Goal: Transaction & Acquisition: Purchase product/service

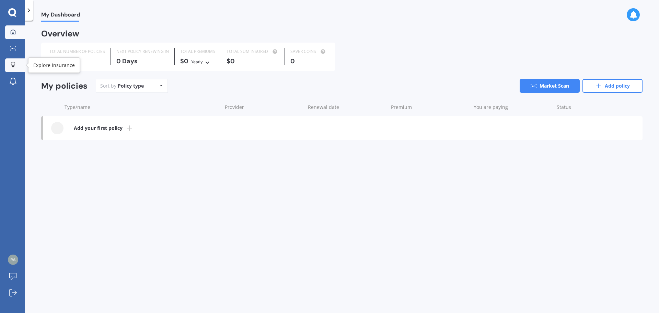
click at [12, 65] on icon at bounding box center [13, 65] width 5 height 6
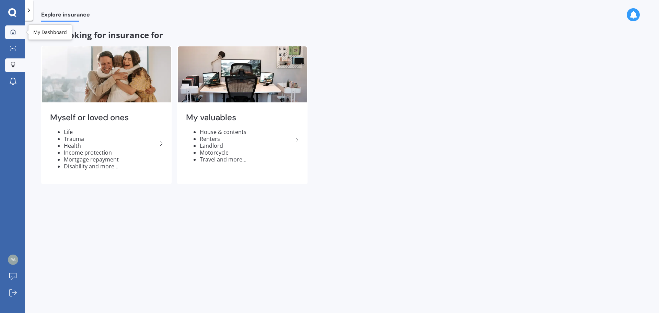
click at [12, 30] on icon at bounding box center [13, 31] width 5 height 5
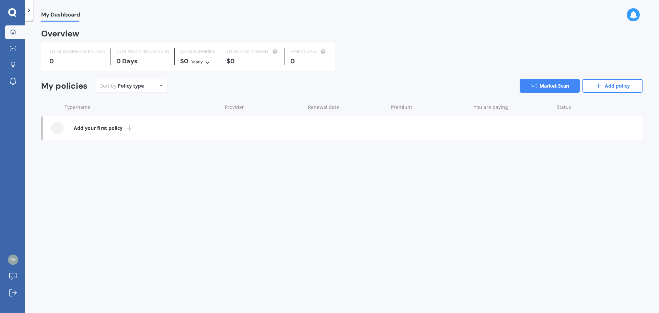
click at [162, 83] on icon at bounding box center [161, 85] width 3 height 4
click at [205, 92] on div "Sort by: Policy type Policy type Alphabetical Date added Renewing next Market S…" at bounding box center [369, 86] width 547 height 14
click at [13, 67] on icon at bounding box center [13, 65] width 5 height 6
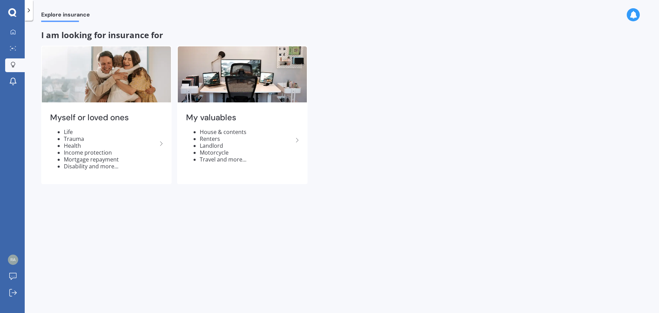
click at [11, 13] on icon at bounding box center [12, 12] width 8 height 9
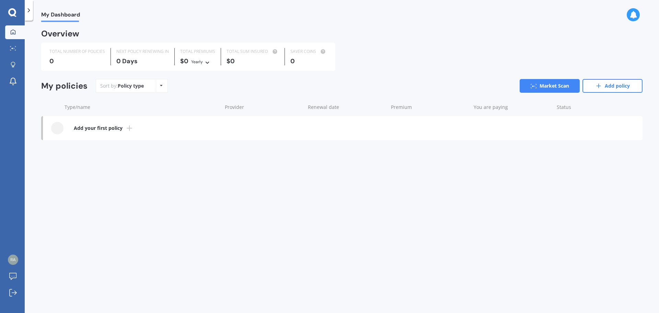
click at [11, 13] on icon at bounding box center [12, 12] width 8 height 9
click at [14, 48] on icon at bounding box center [13, 48] width 6 height 4
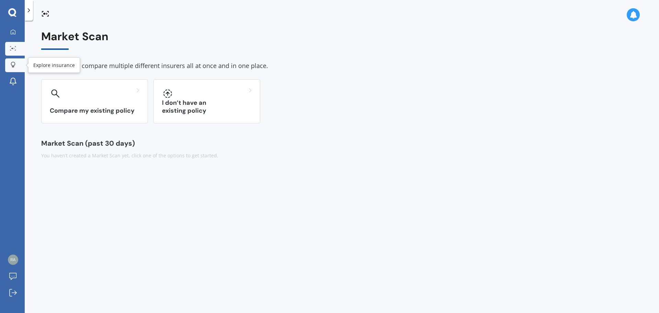
click at [12, 63] on icon at bounding box center [13, 65] width 5 height 6
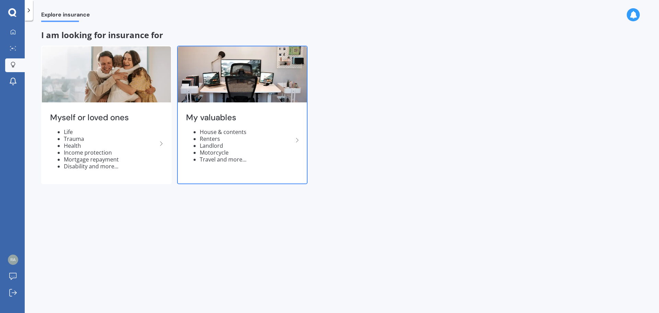
click at [299, 138] on icon at bounding box center [297, 140] width 8 height 8
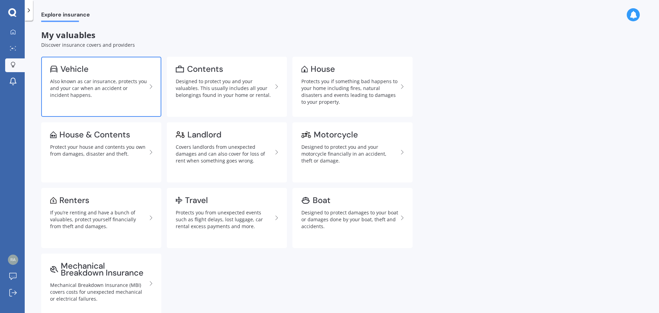
click at [86, 72] on div "Vehicle" at bounding box center [74, 69] width 28 height 7
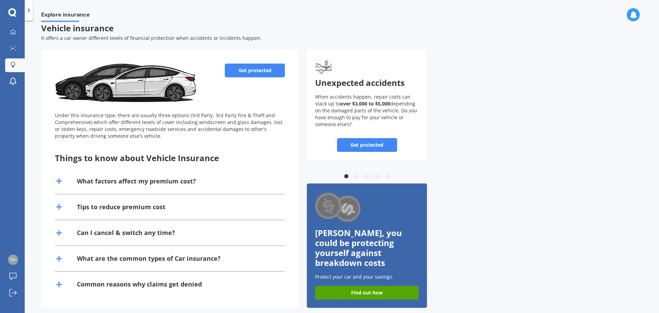
scroll to position [9, 0]
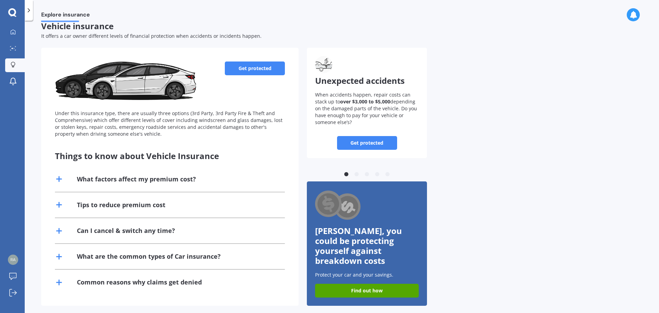
click at [244, 69] on link "Get protected" at bounding box center [255, 68] width 60 height 14
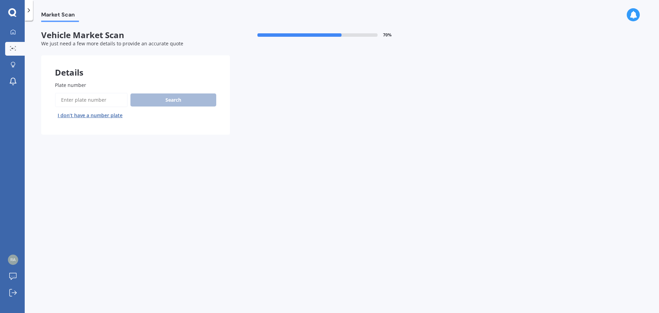
click at [108, 98] on input "Plate number" at bounding box center [91, 100] width 73 height 14
type input "NDL677"
click at [194, 99] on button "Search" at bounding box center [173, 99] width 86 height 13
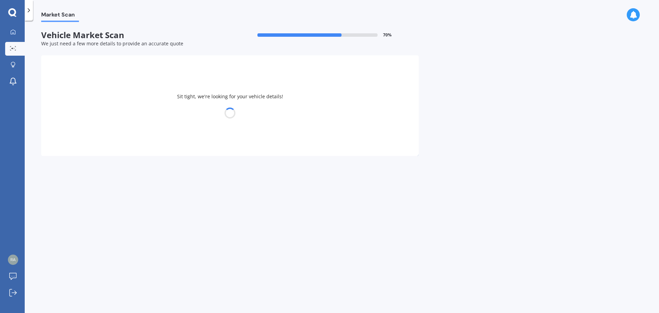
select select "HAVAL"
select select "H6"
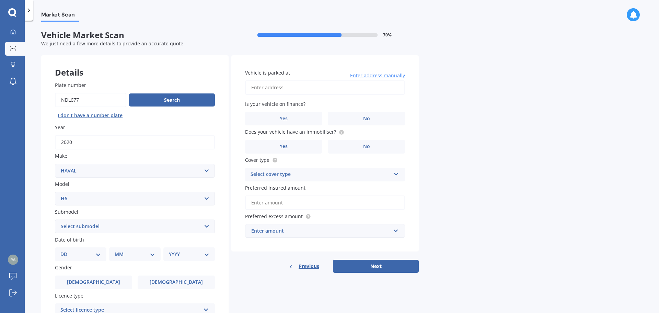
click at [153, 226] on select "Select submodel Lux Premium Ultra Ultra Hybrid 2WD" at bounding box center [135, 226] width 160 height 14
select select "LUX"
click at [55, 219] on select "Select submodel Lux Premium Ultra Ultra Hybrid 2WD" at bounding box center [135, 226] width 160 height 14
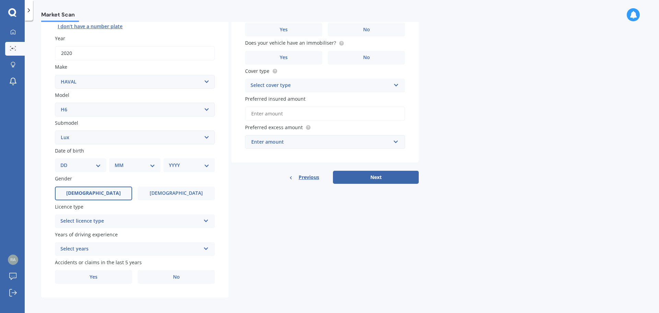
scroll to position [91, 0]
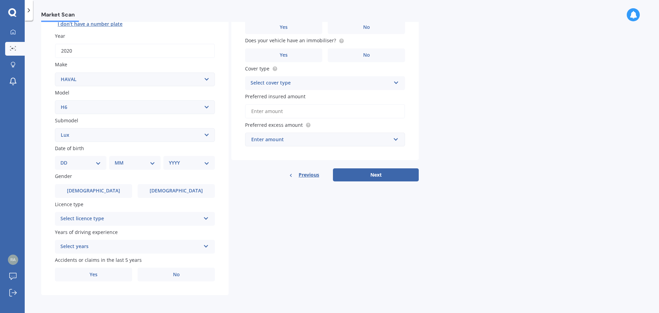
click at [86, 160] on select "DD 01 02 03 04 05 06 07 08 09 10 11 12 13 14 15 16 17 18 19 20 21 22 23 24 25 2…" at bounding box center [80, 163] width 41 height 8
select select "04"
click at [66, 159] on select "DD 01 02 03 04 05 06 07 08 09 10 11 12 13 14 15 16 17 18 19 20 21 22 23 24 25 2…" at bounding box center [80, 163] width 41 height 8
click at [135, 162] on select "MM 01 02 03 04 05 06 07 08 09 10 11 12" at bounding box center [136, 163] width 38 height 8
select select "07"
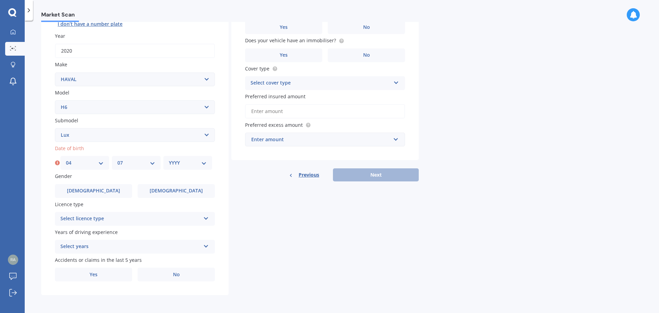
click at [117, 159] on select "MM 01 02 03 04 05 06 07 08 09 10 11 12" at bounding box center [136, 163] width 38 height 8
click at [184, 164] on select "YYYY 2025 2024 2023 2022 2021 2020 2019 2018 2017 2016 2015 2014 2013 2012 2011…" at bounding box center [188, 163] width 38 height 8
select select "1978"
click at [169, 159] on select "YYYY 2025 2024 2023 2022 2021 2020 2019 2018 2017 2016 2015 2014 2013 2012 2011…" at bounding box center [188, 163] width 38 height 8
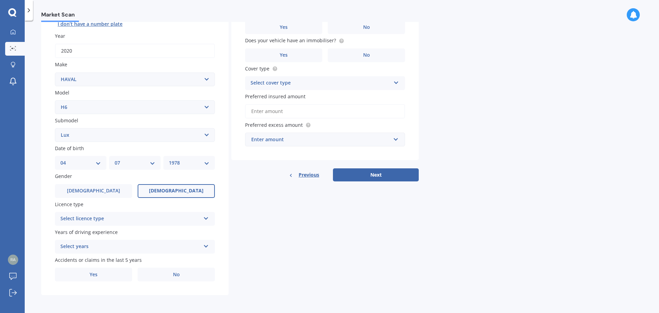
click at [178, 188] on span "[DEMOGRAPHIC_DATA]" at bounding box center [176, 191] width 55 height 6
click at [0, 0] on input "[DEMOGRAPHIC_DATA]" at bounding box center [0, 0] width 0 height 0
click at [183, 218] on div "Select licence type" at bounding box center [130, 219] width 140 height 8
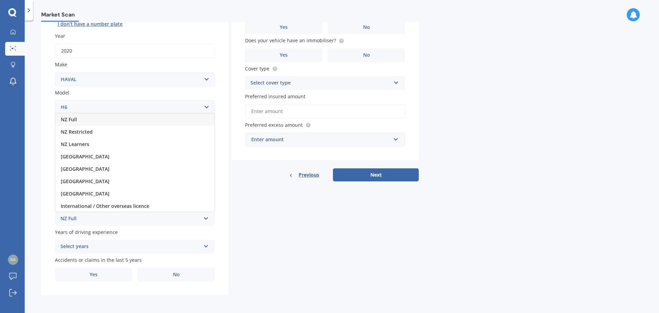
click at [82, 118] on div "NZ Full" at bounding box center [134, 119] width 159 height 12
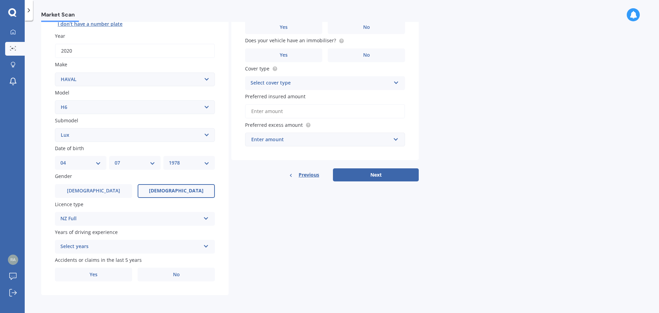
click at [141, 247] on div "Select years" at bounding box center [130, 246] width 140 height 8
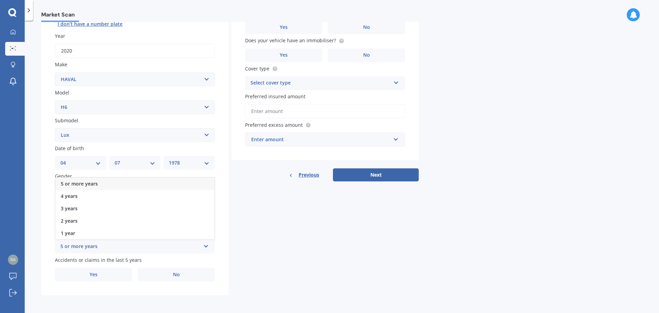
click at [97, 183] on div "5 or more years" at bounding box center [134, 183] width 159 height 12
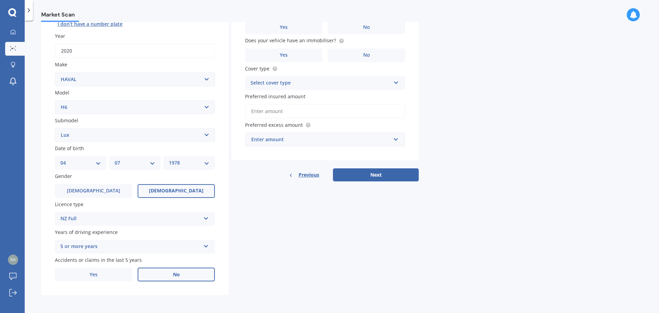
click at [177, 273] on span "No" at bounding box center [176, 275] width 7 height 6
click at [0, 0] on input "No" at bounding box center [0, 0] width 0 height 0
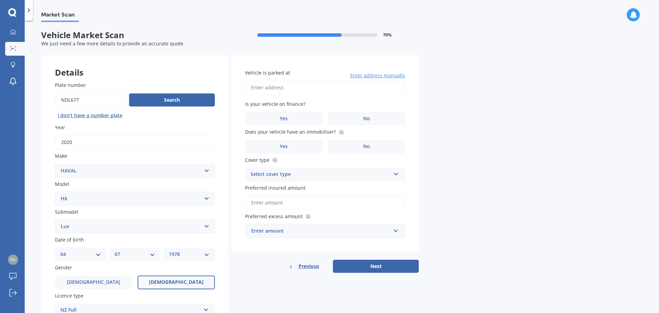
click at [281, 86] on input "Vehicle is parked at" at bounding box center [325, 87] width 160 height 14
type input "[STREET_ADDRESS]"
click at [368, 117] on span "No" at bounding box center [366, 119] width 7 height 6
click at [0, 0] on input "No" at bounding box center [0, 0] width 0 height 0
click at [357, 147] on label "No" at bounding box center [366, 147] width 77 height 14
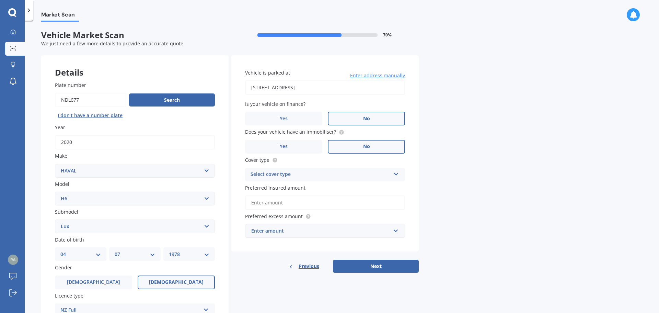
click at [0, 0] on input "No" at bounding box center [0, 0] width 0 height 0
click at [370, 171] on div "Select cover type" at bounding box center [321, 174] width 140 height 8
click at [328, 182] on div "Comprehensive" at bounding box center [324, 188] width 159 height 12
click at [327, 201] on input "Preferred insured amount" at bounding box center [325, 202] width 160 height 14
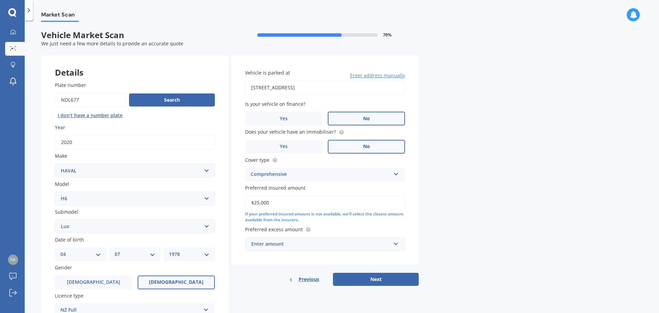
type input "$25,000"
click at [375, 244] on div "Enter amount" at bounding box center [320, 244] width 139 height 8
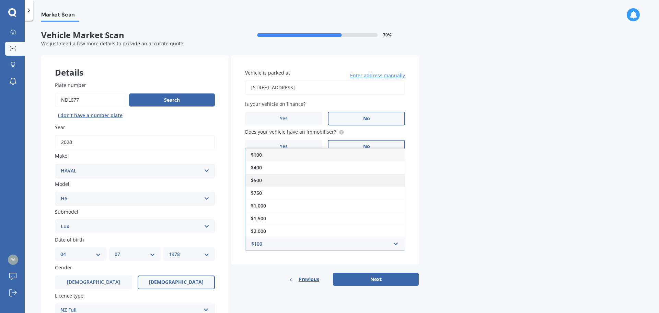
click at [266, 180] on div "$500" at bounding box center [324, 180] width 159 height 13
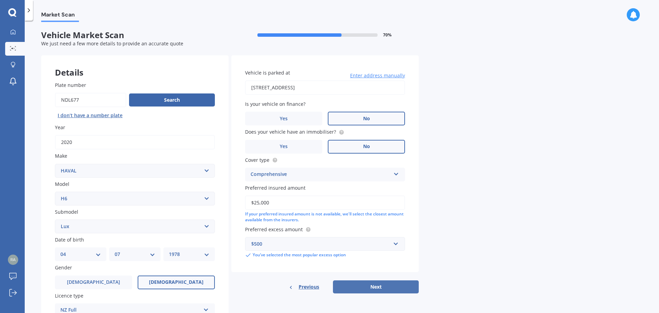
click at [359, 285] on button "Next" at bounding box center [376, 286] width 86 height 13
select select "04"
select select "07"
select select "1978"
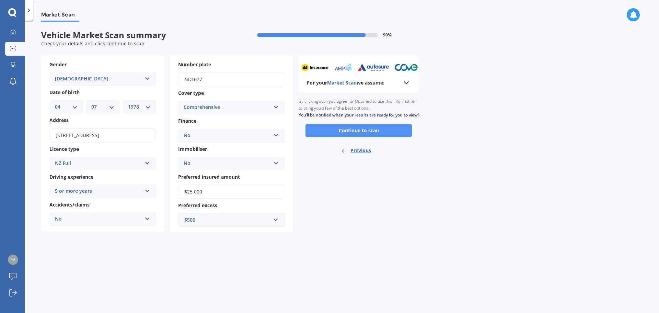
click at [352, 135] on button "Continue to scan" at bounding box center [358, 130] width 106 height 13
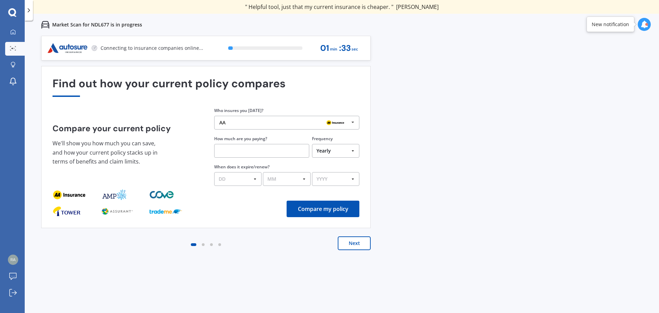
click at [308, 124] on div "AA" at bounding box center [284, 122] width 130 height 5
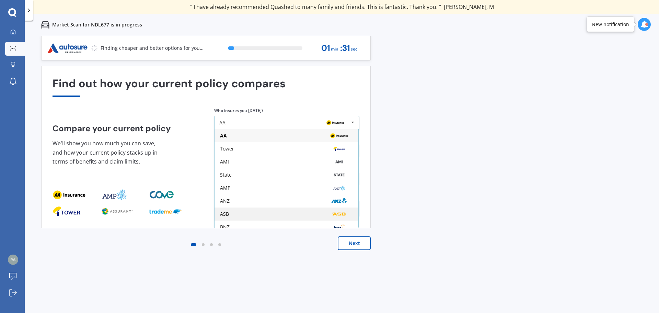
click at [268, 213] on div "ASB" at bounding box center [286, 213] width 133 height 5
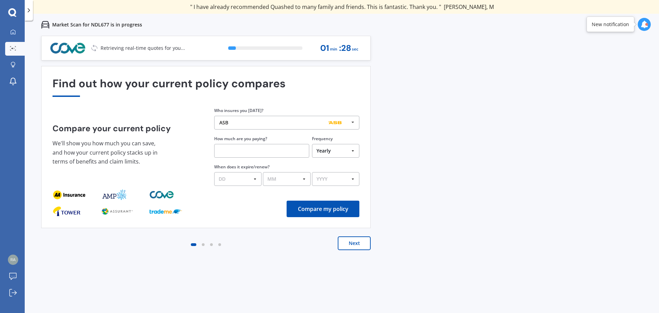
click at [274, 152] on input "text" at bounding box center [261, 151] width 95 height 14
type input "$1,200.00"
click at [241, 177] on select "DD 01 02 03 04 05 06 07 08 09 10 11 12 13 14 15 16 17 18 19 20 21 22 23 24 25 2…" at bounding box center [237, 179] width 47 height 14
select select "15"
click at [214, 172] on select "DD 01 02 03 04 05 06 07 08 09 10 11 12 13 14 15 16 17 18 19 20 21 22 23 24 25 2…" at bounding box center [237, 179] width 47 height 14
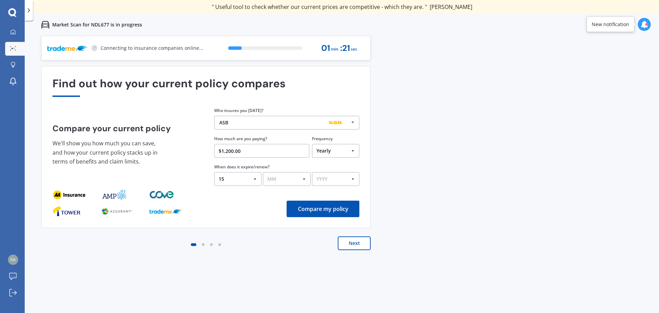
click at [292, 180] on select "MM 01 02 03 04 05 06 07 08 09 10 11 12" at bounding box center [286, 179] width 47 height 14
select select "09"
click at [263, 172] on select "MM 01 02 03 04 05 06 07 08 09 10 11 12" at bounding box center [286, 179] width 47 height 14
click at [341, 180] on select "YYYY 2026 2025 2024" at bounding box center [335, 179] width 47 height 14
select select "2025"
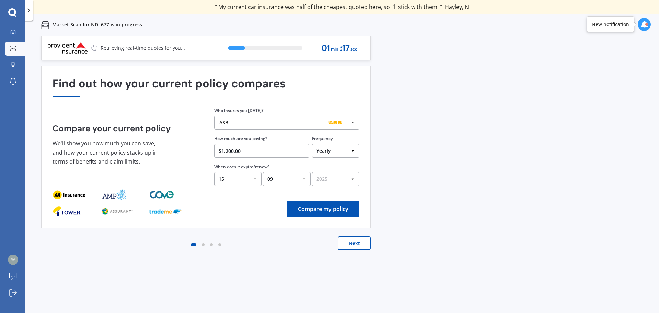
click at [312, 172] on select "YYYY 2026 2025 2024" at bounding box center [335, 179] width 47 height 14
click at [305, 210] on button "Compare my policy" at bounding box center [323, 208] width 73 height 16
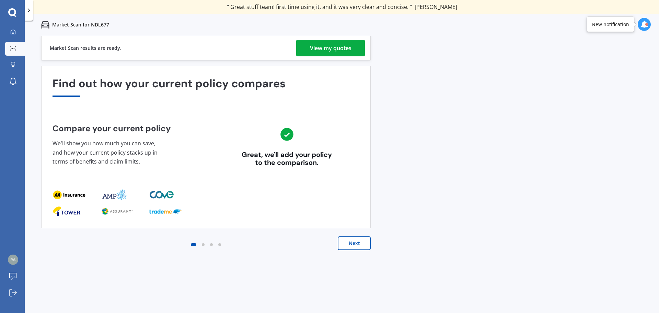
click at [328, 46] on div "View my quotes" at bounding box center [331, 48] width 42 height 16
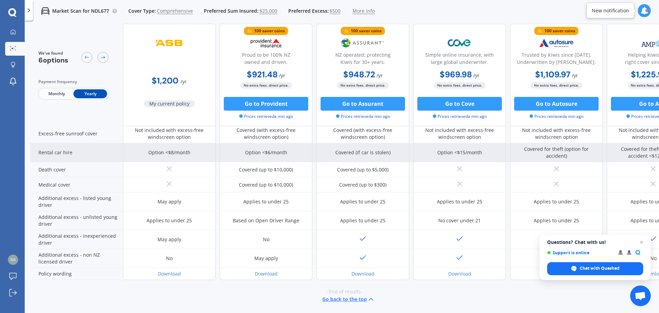
scroll to position [107, 0]
